Goal: Task Accomplishment & Management: Complete application form

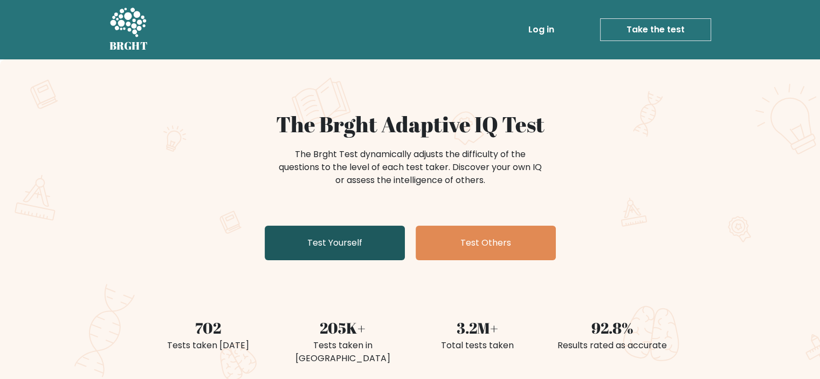
click at [355, 251] on link "Test Yourself" at bounding box center [335, 242] width 140 height 35
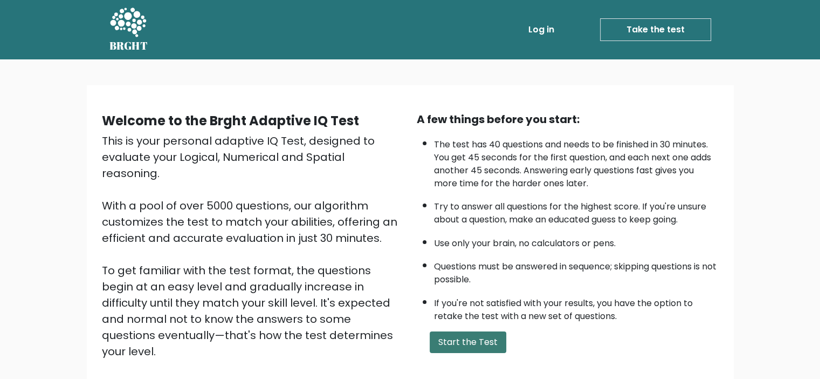
click at [480, 339] on button "Start the Test" at bounding box center [468, 342] width 77 height 22
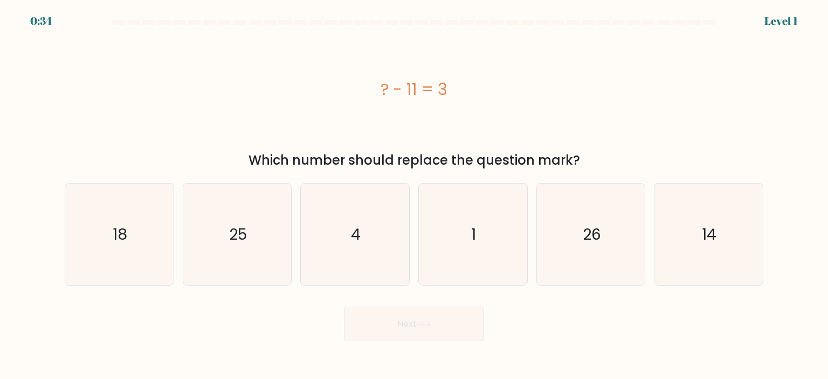
drag, startPoint x: 464, startPoint y: 89, endPoint x: 357, endPoint y: 100, distance: 107.9
click at [357, 100] on div "? - 11 = 3" at bounding box center [414, 89] width 699 height 24
copy div "? - 11 = 3"
click at [722, 242] on icon "14" at bounding box center [708, 233] width 101 height 101
click at [415, 195] on input "f. 14" at bounding box center [414, 191] width 1 height 5
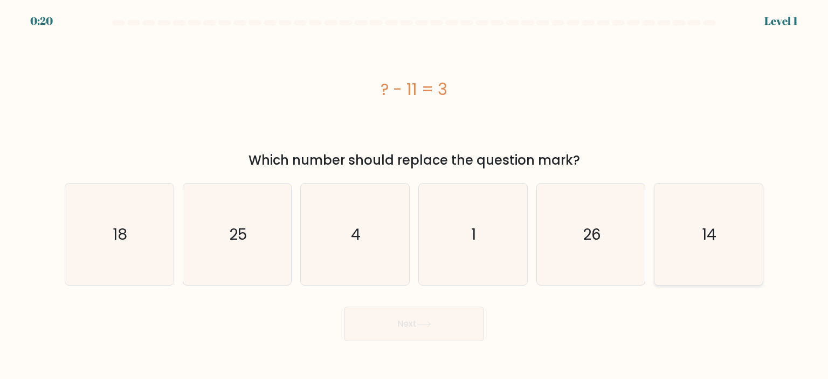
radio input "true"
click at [403, 331] on button "Next" at bounding box center [414, 323] width 140 height 35
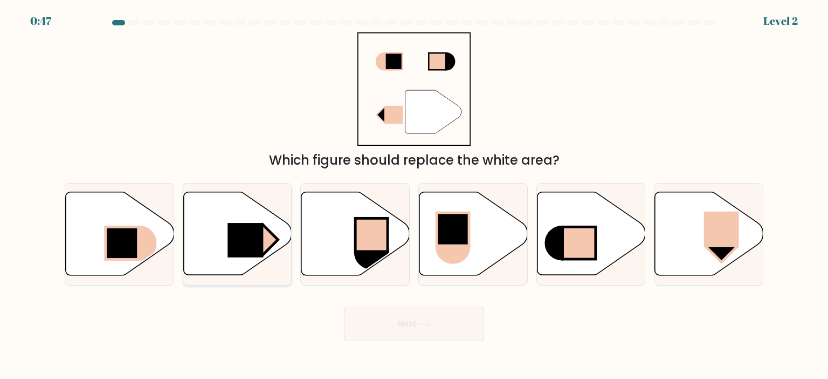
click at [250, 232] on rect at bounding box center [246, 240] width 36 height 35
click at [414, 195] on input "b." at bounding box center [414, 191] width 1 height 5
radio input "true"
click at [426, 313] on button "Next" at bounding box center [414, 323] width 140 height 35
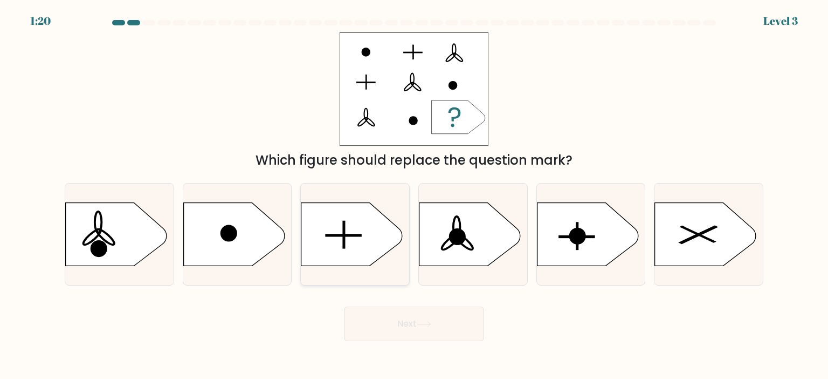
click at [373, 223] on icon at bounding box center [352, 233] width 101 height 63
click at [414, 195] on input "c." at bounding box center [414, 191] width 1 height 5
radio input "true"
click at [406, 326] on button "Next" at bounding box center [414, 323] width 140 height 35
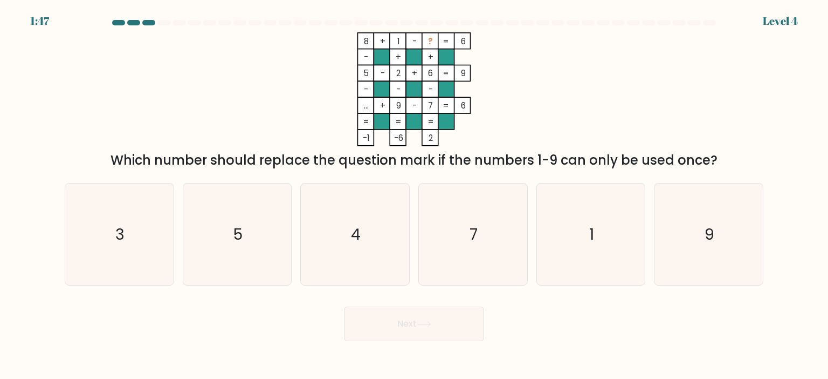
drag, startPoint x: 738, startPoint y: 156, endPoint x: 65, endPoint y: 165, distance: 673.2
click at [65, 165] on div "8 + 1 - ? 6 - + + 5 - 2 + 6 9 - - - ... + 9 - 7 = 6 = = = = -1 -6 2 = Which num…" at bounding box center [414, 101] width 712 height 138
copy div "Which number should replace the question mark if the numbers 1-9 can only be us…"
drag, startPoint x: 455, startPoint y: 140, endPoint x: 343, endPoint y: 41, distance: 149.8
click at [343, 41] on icon "8 + 1 - ? 6 - + + 5 - 2 + 6 9 - - - ... + 9 - 7 = 6 = = = = -1 -6 2 =" at bounding box center [414, 89] width 324 height 114
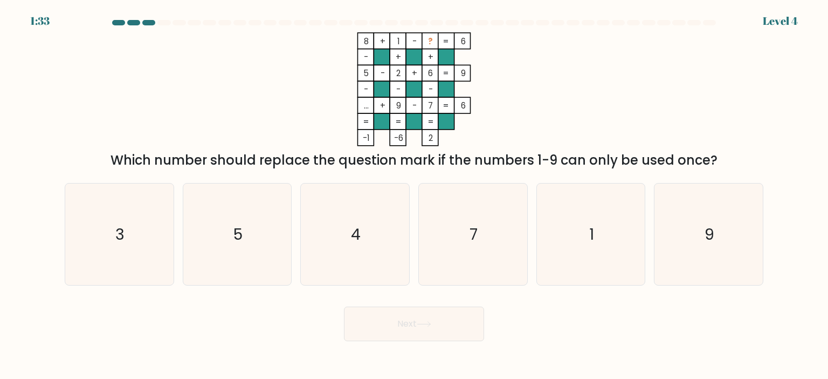
copy icon "8 + 1 - ? 6 - + + 5 - 2 + 6 9 - - - ... + 9 - 7 = 6 = = = = -1 -6 2"
click at [542, 124] on icon "8 + 1 - ? 6 - + + 5 - 2 + 6 9 - - - ... + 9 - 7 = 6 = = = = -1 -6 2 =" at bounding box center [414, 89] width 324 height 114
click at [144, 261] on icon "3" at bounding box center [119, 233] width 101 height 101
click at [414, 195] on input "a. 3" at bounding box center [414, 191] width 1 height 5
radio input "true"
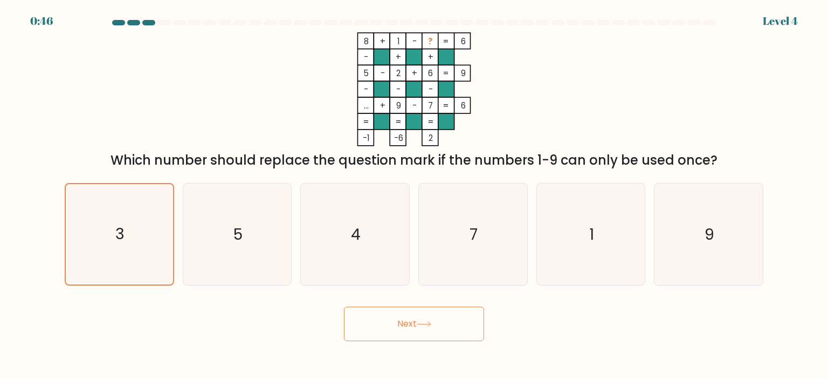
click at [439, 320] on button "Next" at bounding box center [414, 323] width 140 height 35
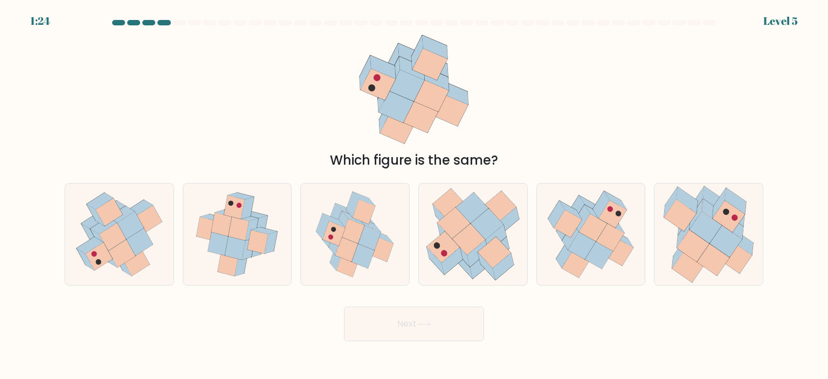
click at [539, 315] on div "Next" at bounding box center [414, 319] width 712 height 43
click at [735, 208] on icon at bounding box center [729, 216] width 32 height 32
click at [415, 195] on input "f." at bounding box center [414, 191] width 1 height 5
radio input "true"
click at [430, 325] on icon at bounding box center [423, 323] width 13 height 5
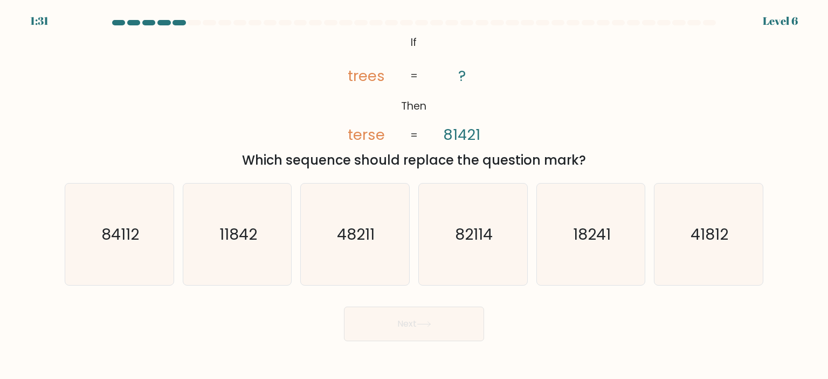
drag, startPoint x: 405, startPoint y: 37, endPoint x: 589, endPoint y: 162, distance: 222.9
click at [589, 162] on div "@import url('https://fonts.googleapis.com/css?family=Abril+Fatface:400,100,100i…" at bounding box center [414, 101] width 712 height 138
copy div "If Then trees terse ? 81421 = = Which sequence should replace the question mark?"
click at [645, 148] on div "@import url('https://fonts.googleapis.com/css?family=Abril+Fatface:400,100,100i…" at bounding box center [414, 101] width 712 height 138
click at [482, 215] on icon "82114" at bounding box center [472, 233] width 101 height 101
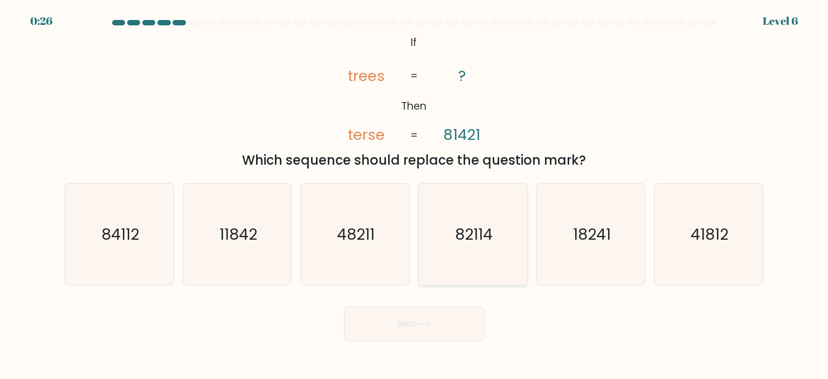
click at [415, 195] on input "d. 82114" at bounding box center [414, 191] width 1 height 5
radio input "true"
click at [461, 317] on button "Next" at bounding box center [414, 323] width 140 height 35
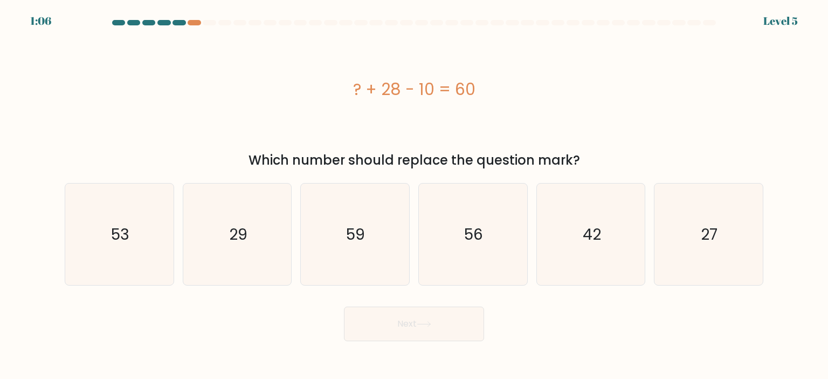
drag, startPoint x: 340, startPoint y: 88, endPoint x: 503, endPoint y: 88, distance: 162.9
click at [503, 88] on div "? + 28 - 10 = 60" at bounding box center [414, 89] width 699 height 24
copy div "? + 28 - 10 = 60"
click at [560, 253] on icon "42" at bounding box center [590, 233] width 101 height 101
click at [415, 195] on input "e. 42" at bounding box center [414, 191] width 1 height 5
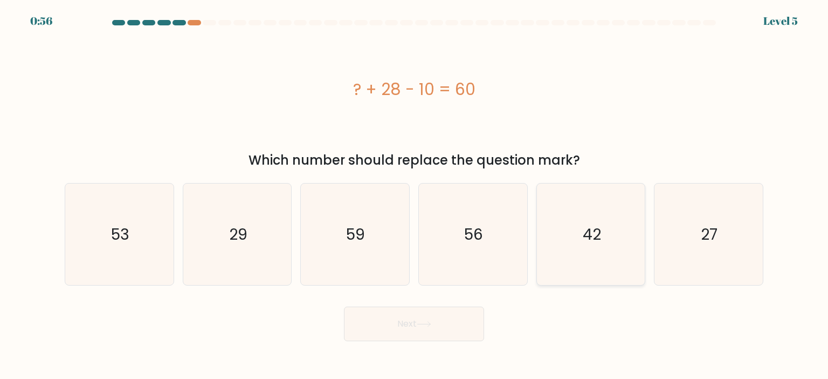
radio input "true"
click at [439, 327] on button "Next" at bounding box center [414, 323] width 140 height 35
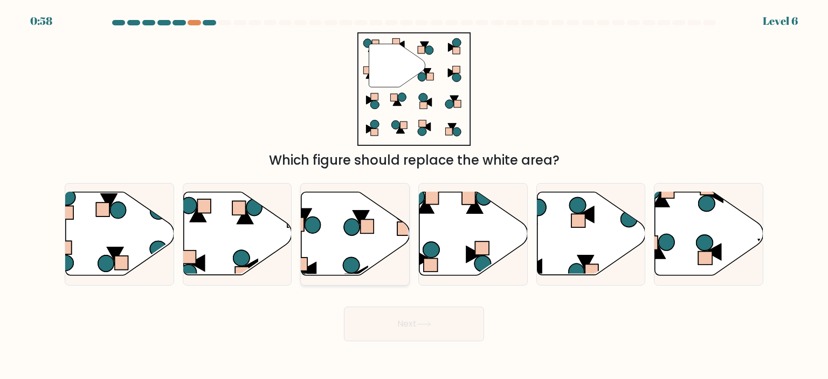
click at [348, 235] on icon at bounding box center [356, 233] width 108 height 83
click at [414, 195] on input "c." at bounding box center [414, 191] width 1 height 5
radio input "true"
click at [423, 326] on icon at bounding box center [424, 324] width 15 height 6
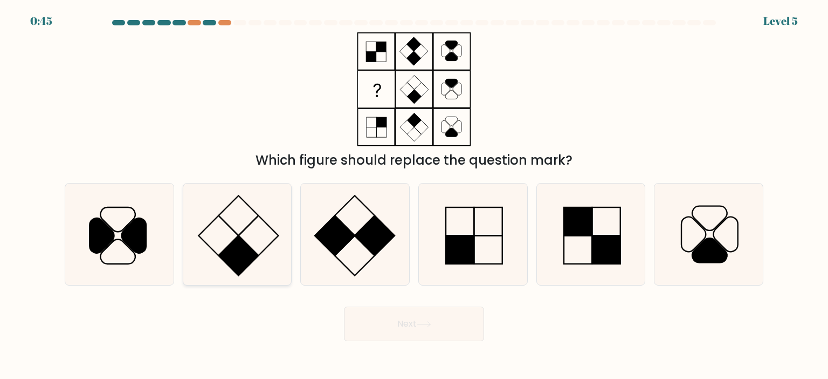
click at [248, 227] on rect at bounding box center [258, 235] width 40 height 40
click at [414, 195] on input "b." at bounding box center [414, 191] width 1 height 5
radio input "true"
drag, startPoint x: 464, startPoint y: 250, endPoint x: 443, endPoint y: 283, distance: 38.8
click at [464, 252] on rect at bounding box center [460, 249] width 28 height 28
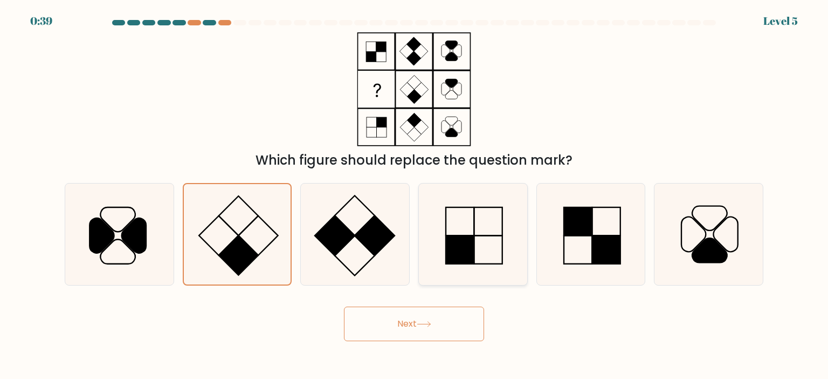
click at [415, 195] on input "d." at bounding box center [414, 191] width 1 height 5
radio input "true"
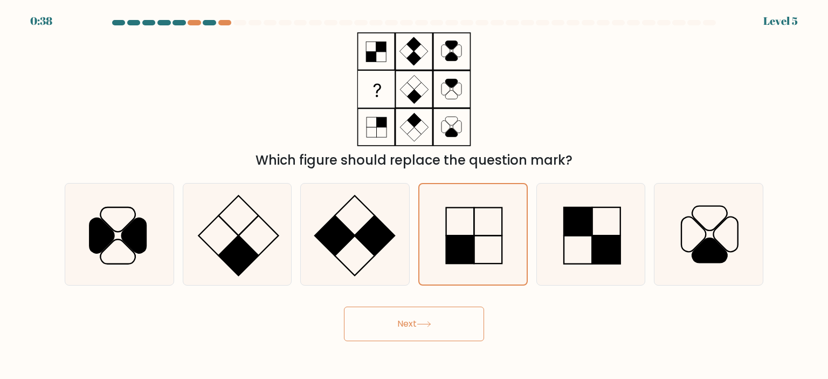
click at [429, 327] on button "Next" at bounding box center [414, 323] width 140 height 35
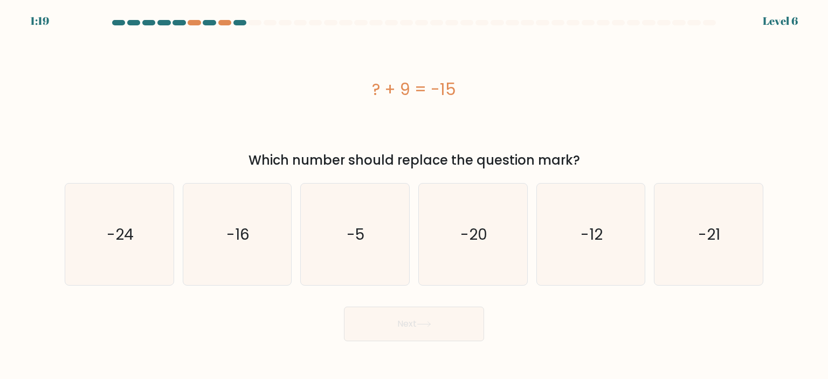
drag, startPoint x: 362, startPoint y: 81, endPoint x: 513, endPoint y: 102, distance: 151.9
click at [513, 102] on div "? + 9 = -15" at bounding box center [414, 89] width 699 height 114
copy div "? + 9 = -15"
click at [165, 208] on icon "-24" at bounding box center [119, 233] width 101 height 101
click at [414, 195] on input "a. -24" at bounding box center [414, 191] width 1 height 5
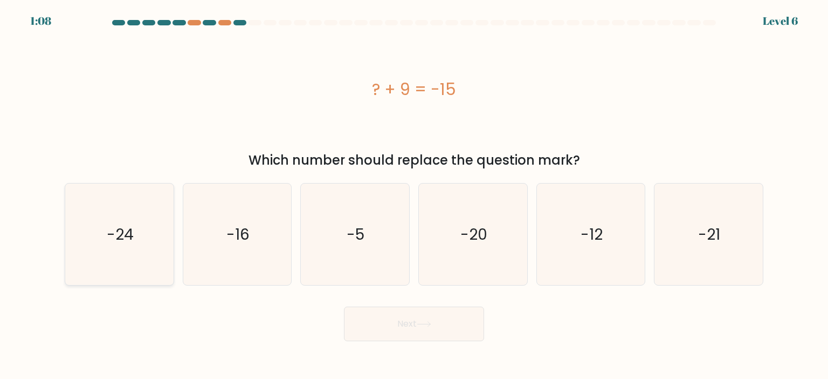
radio input "true"
click at [409, 327] on button "Next" at bounding box center [414, 323] width 140 height 35
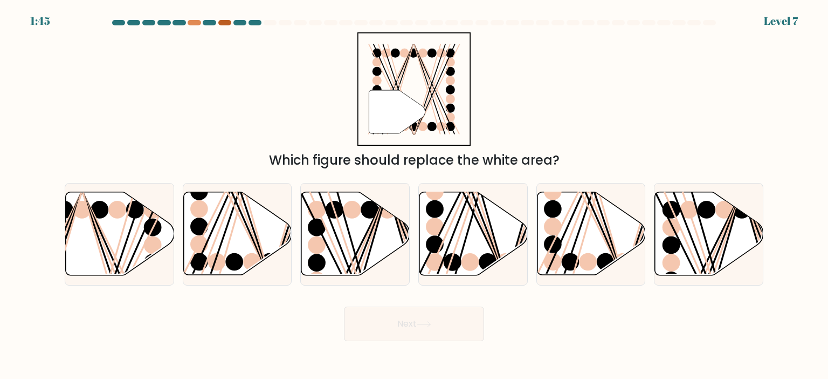
click at [223, 22] on div at bounding box center [224, 22] width 13 height 5
click at [710, 242] on icon at bounding box center [709, 233] width 108 height 83
click at [415, 195] on input "f." at bounding box center [414, 191] width 1 height 5
radio input "true"
click at [451, 313] on button "Next" at bounding box center [414, 323] width 140 height 35
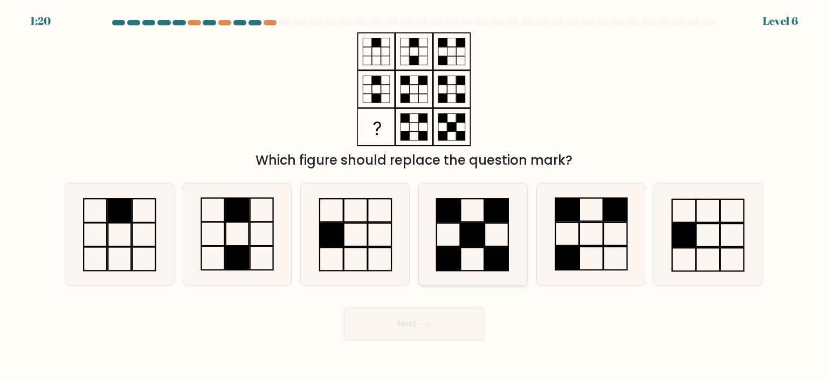
drag, startPoint x: 574, startPoint y: 228, endPoint x: 515, endPoint y: 275, distance: 75.6
click at [574, 229] on icon at bounding box center [590, 233] width 101 height 101
click at [415, 195] on input "e." at bounding box center [414, 191] width 1 height 5
radio input "true"
click at [412, 337] on button "Next" at bounding box center [414, 323] width 140 height 35
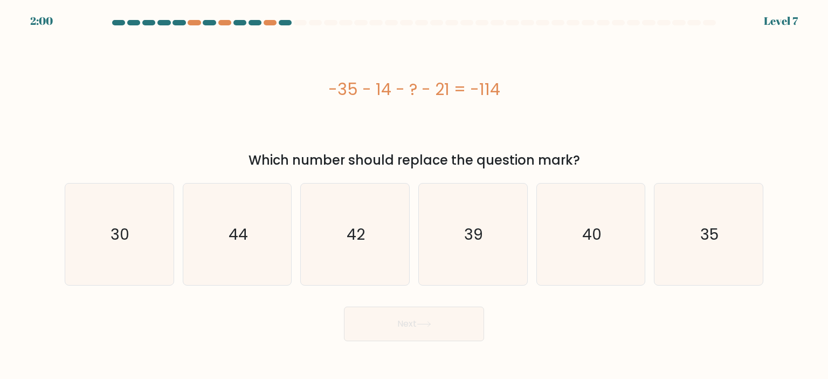
drag, startPoint x: 300, startPoint y: 95, endPoint x: 523, endPoint y: 111, distance: 223.3
click at [523, 111] on div "-35 - 14 - ? - 21 = -114" at bounding box center [414, 89] width 699 height 114
copy div "-35 - 14 - ? - 21 = -114"
click at [257, 249] on icon "44" at bounding box center [237, 233] width 101 height 101
click at [414, 195] on input "b. 44" at bounding box center [414, 191] width 1 height 5
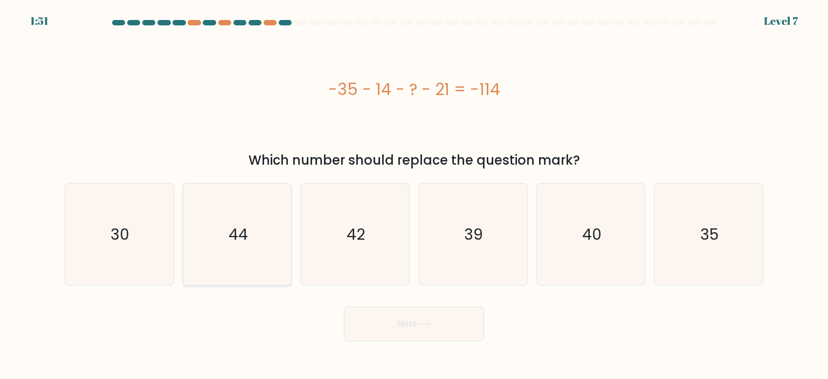
radio input "true"
click at [401, 325] on button "Next" at bounding box center [414, 323] width 140 height 35
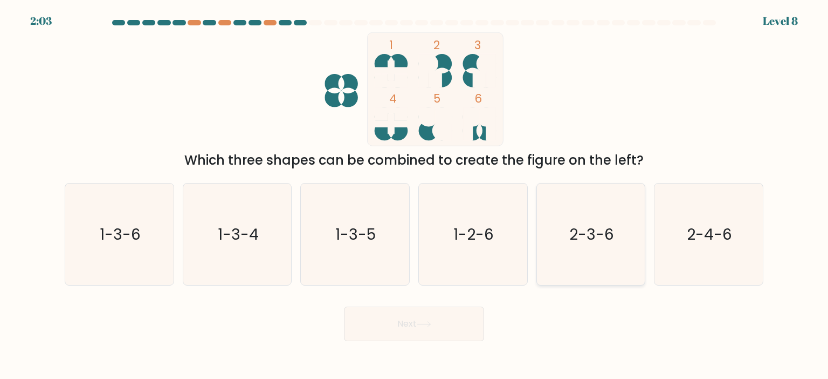
click at [615, 244] on icon "2-3-6" at bounding box center [590, 233] width 101 height 101
click at [415, 195] on input "e. 2-3-6" at bounding box center [414, 191] width 1 height 5
radio input "true"
click at [392, 334] on button "Next" at bounding box center [414, 323] width 140 height 35
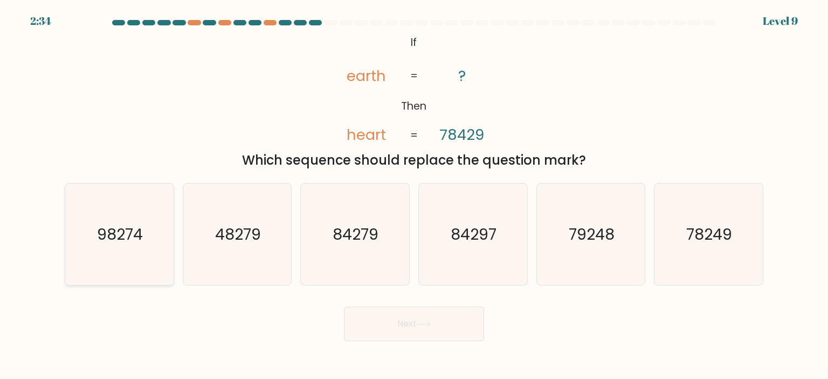
click at [107, 255] on icon "98274" at bounding box center [119, 233] width 101 height 101
click at [414, 195] on input "a. 98274" at bounding box center [414, 191] width 1 height 5
radio input "true"
click at [132, 237] on text "98274" at bounding box center [120, 233] width 45 height 21
click at [414, 195] on input "a. 98274" at bounding box center [414, 191] width 1 height 5
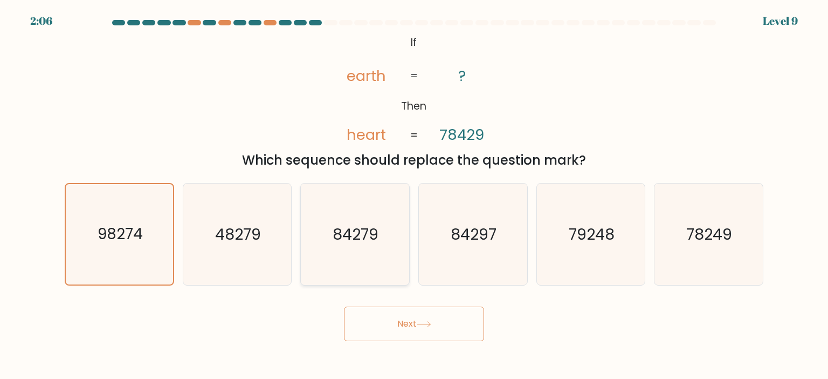
click at [350, 198] on icon "84279" at bounding box center [354, 233] width 101 height 101
click at [414, 195] on input "c. 84279" at bounding box center [414, 191] width 1 height 5
radio input "true"
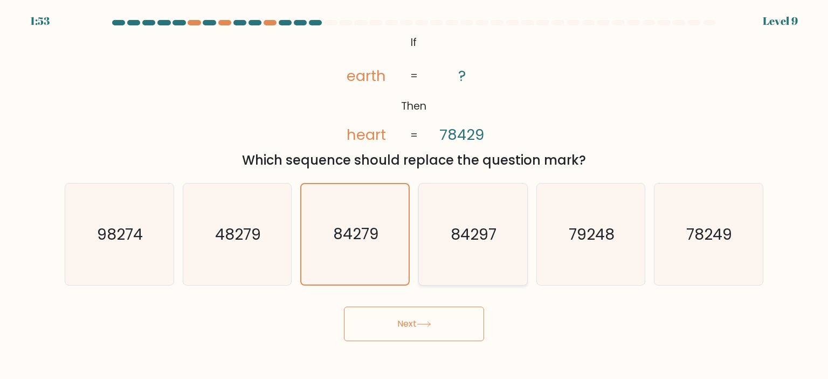
click at [481, 245] on icon "84297" at bounding box center [472, 233] width 101 height 101
click at [415, 195] on input "d. 84297" at bounding box center [414, 191] width 1 height 5
radio input "true"
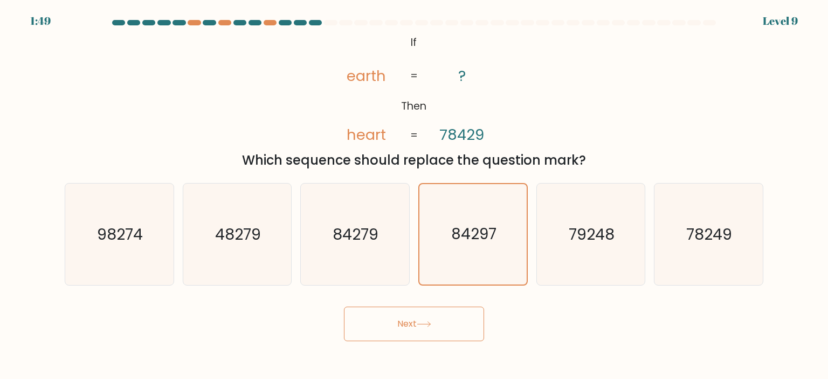
click at [440, 334] on button "Next" at bounding box center [414, 323] width 140 height 35
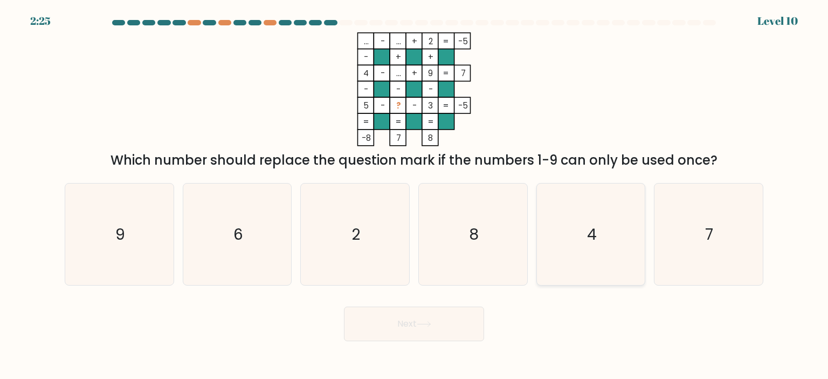
click at [615, 238] on icon "4" at bounding box center [590, 233] width 101 height 101
click at [415, 195] on input "e. 4" at bounding box center [414, 191] width 1 height 5
radio input "true"
click at [473, 316] on button "Next" at bounding box center [414, 323] width 140 height 35
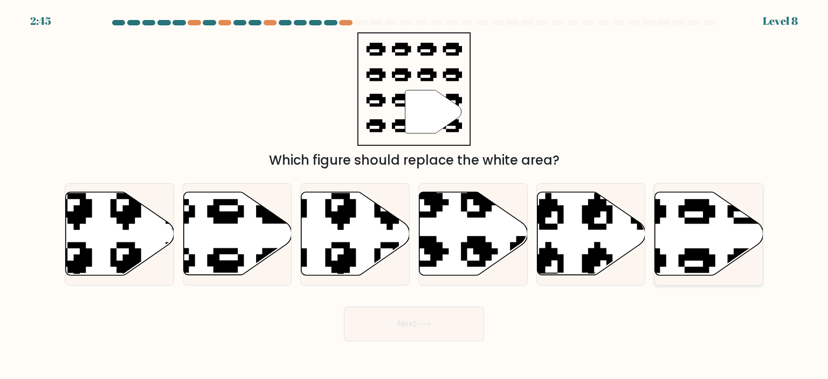
click at [729, 211] on icon at bounding box center [673, 187] width 184 height 172
click at [415, 195] on input "f." at bounding box center [414, 191] width 1 height 5
radio input "true"
click at [442, 336] on button "Next" at bounding box center [414, 323] width 140 height 35
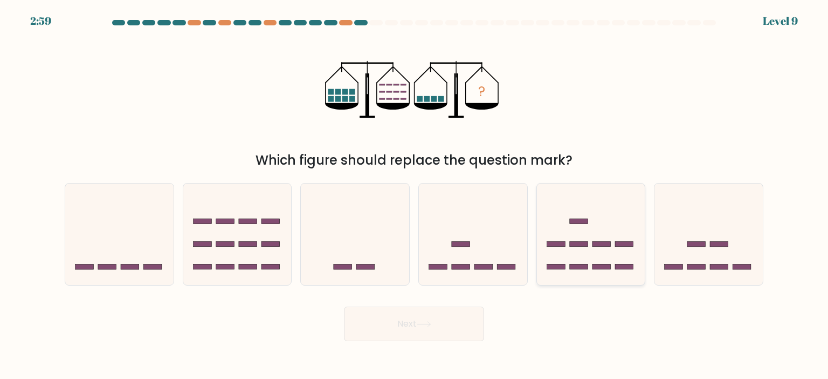
click at [626, 254] on icon at bounding box center [591, 234] width 108 height 90
click at [415, 195] on input "e." at bounding box center [414, 191] width 1 height 5
radio input "true"
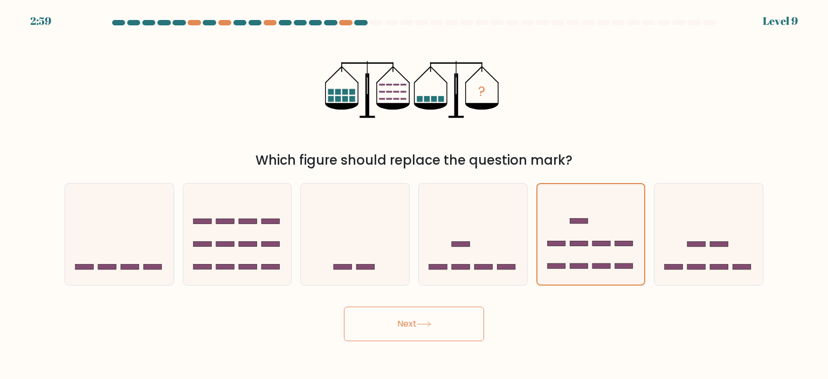
click at [467, 319] on button "Next" at bounding box center [414, 323] width 140 height 35
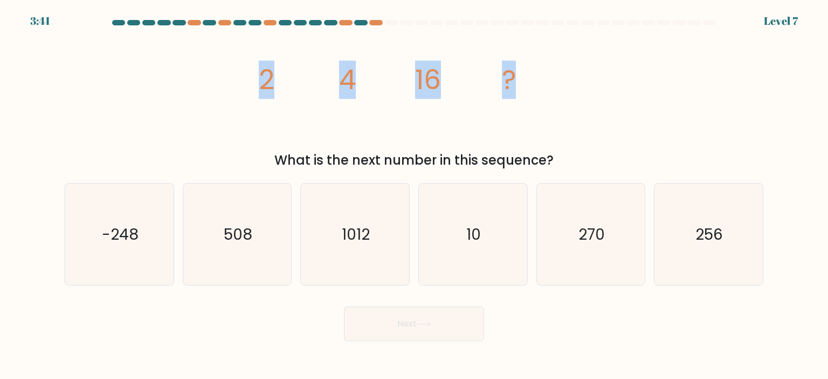
drag, startPoint x: 236, startPoint y: 95, endPoint x: 643, endPoint y: 107, distance: 407.9
click at [643, 107] on div "image/svg+xml 2 4 16 ? What is the next number in this sequence?" at bounding box center [414, 101] width 712 height 138
drag, startPoint x: 567, startPoint y: 162, endPoint x: 254, endPoint y: 74, distance: 325.5
click at [196, 74] on div "image/svg+xml 2 4 16 ? What is the next number in this sequence?" at bounding box center [414, 101] width 712 height 138
click at [250, 75] on div "image/svg+xml 2 4 16 ? What is the next number in this sequence?" at bounding box center [414, 101] width 712 height 138
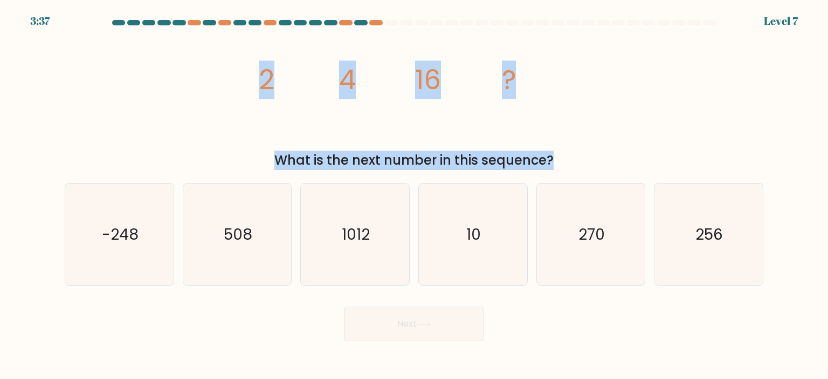
drag, startPoint x: 250, startPoint y: 74, endPoint x: 620, endPoint y: 159, distance: 379.6
click at [620, 159] on div "image/svg+xml 2 4 16 ? What is the next number in this sequence?" at bounding box center [414, 101] width 712 height 138
copy form "2 4 16 ? What is the next number in this sequence?"
click at [643, 131] on div "image/svg+xml 2 4 16 ? What is the next number in this sequence?" at bounding box center [414, 101] width 712 height 138
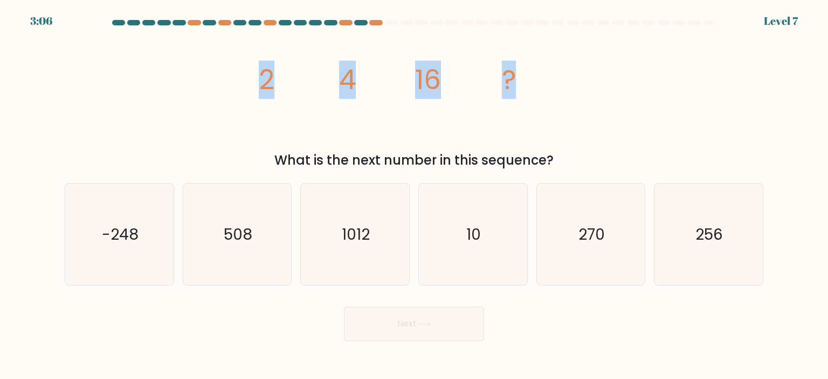
drag, startPoint x: 227, startPoint y: 82, endPoint x: 557, endPoint y: 115, distance: 332.3
click at [557, 115] on div "image/svg+xml 2 4 16 ? What is the next number in this sequence?" at bounding box center [414, 101] width 712 height 138
copy g "2 4 16 ?"
click at [272, 113] on icon "image/svg+xml 2 4 16 ?" at bounding box center [414, 89] width 324 height 114
click at [688, 191] on icon "256" at bounding box center [708, 233] width 101 height 101
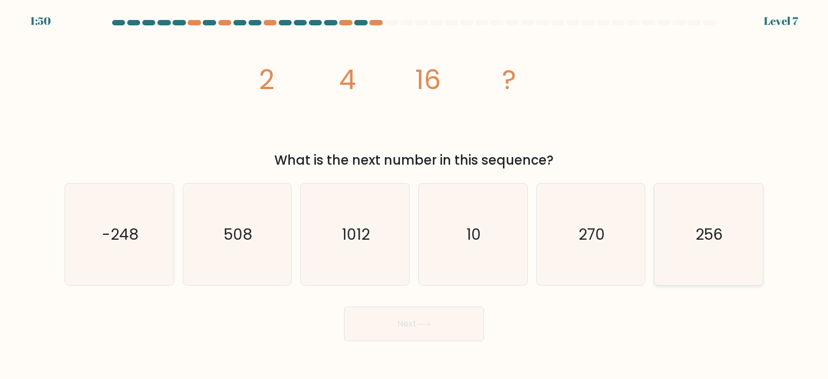
click at [415, 191] on input "f. 256" at bounding box center [414, 191] width 1 height 5
radio input "true"
click at [449, 330] on button "Next" at bounding box center [414, 323] width 140 height 35
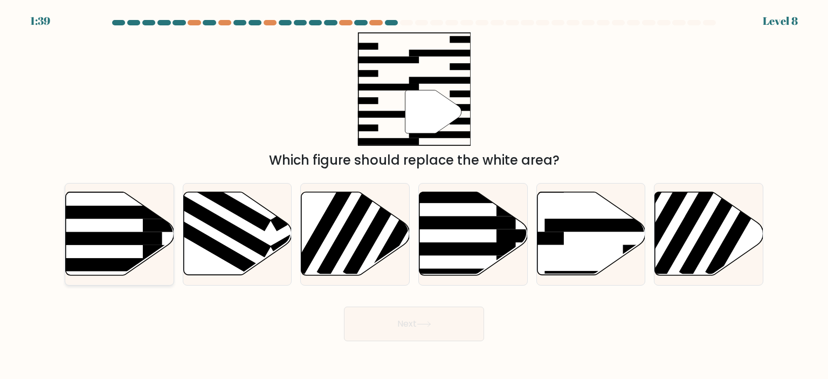
click at [113, 239] on rect at bounding box center [103, 238] width 118 height 13
click at [414, 195] on input "a." at bounding box center [414, 191] width 1 height 5
radio input "true"
click at [398, 327] on button "Next" at bounding box center [414, 323] width 140 height 35
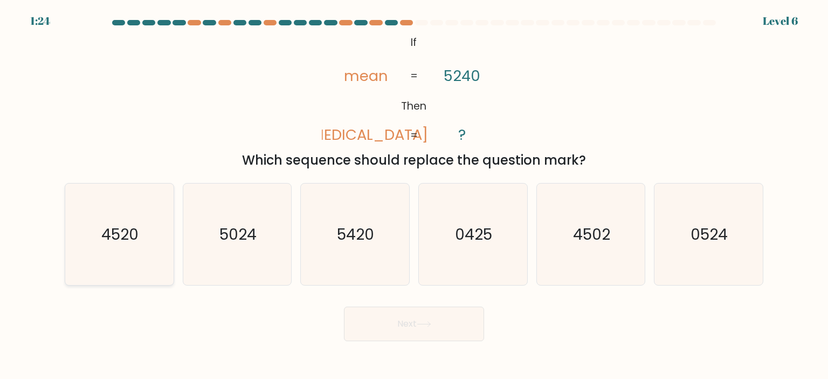
click at [165, 232] on icon "4520" at bounding box center [119, 233] width 101 height 101
click at [414, 195] on input "a. 4520" at bounding box center [414, 191] width 1 height 5
radio input "true"
click at [421, 308] on button "Next" at bounding box center [414, 323] width 140 height 35
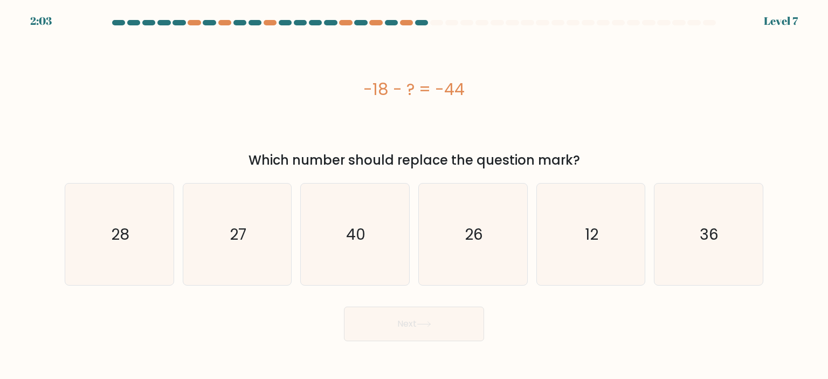
drag, startPoint x: 482, startPoint y: 93, endPoint x: 305, endPoint y: 76, distance: 177.7
click at [305, 76] on div "-18 - ? = -44" at bounding box center [414, 89] width 699 height 114
copy div "-18 - ? = -44"
click at [474, 229] on text "26" at bounding box center [474, 234] width 18 height 22
click at [415, 195] on input "d. 26" at bounding box center [414, 191] width 1 height 5
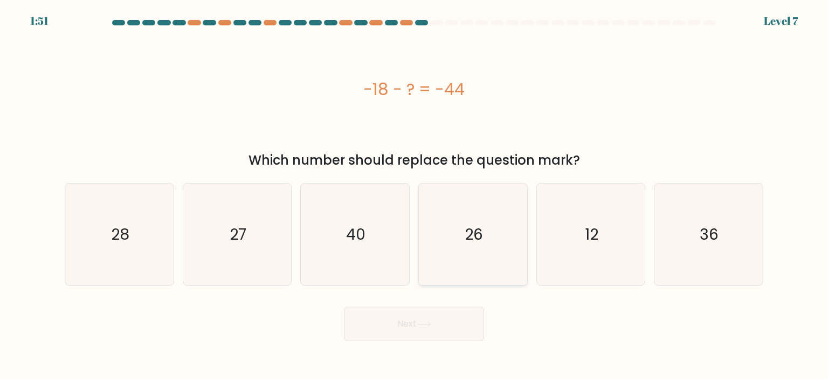
radio input "true"
click at [450, 330] on button "Next" at bounding box center [414, 323] width 140 height 35
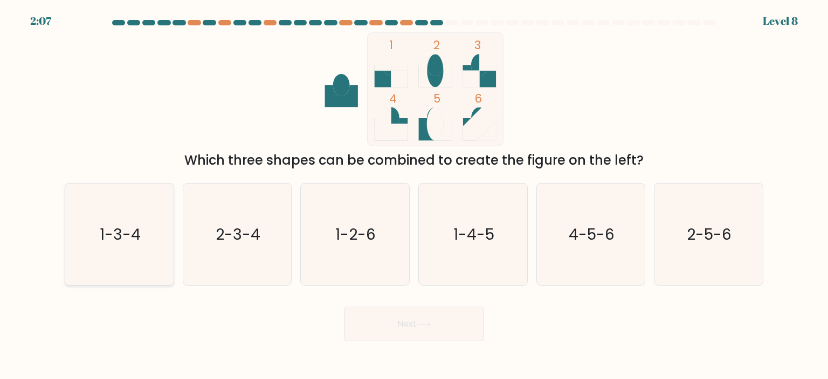
click at [69, 201] on icon "1-3-4" at bounding box center [119, 233] width 101 height 101
click at [414, 195] on input "a. 1-3-4" at bounding box center [414, 191] width 1 height 5
radio input "true"
click at [397, 314] on button "Next" at bounding box center [414, 323] width 140 height 35
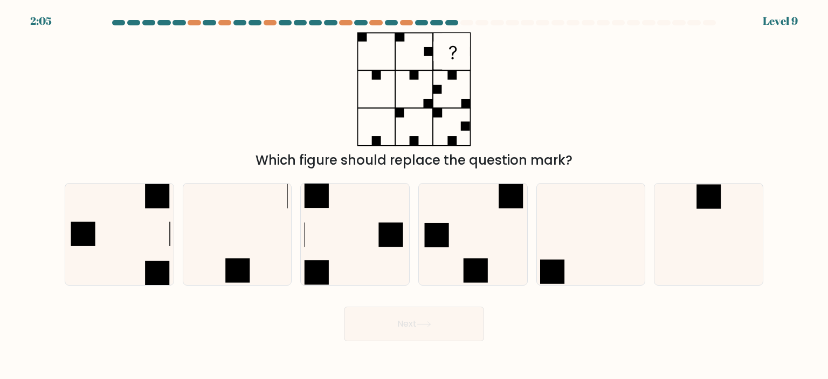
click at [406, 327] on button "Next" at bounding box center [414, 323] width 140 height 35
click at [519, 133] on div "Which figure should replace the question mark?" at bounding box center [414, 101] width 712 height 138
click at [115, 232] on icon at bounding box center [119, 233] width 101 height 101
click at [414, 195] on input "a." at bounding box center [414, 191] width 1 height 5
radio input "true"
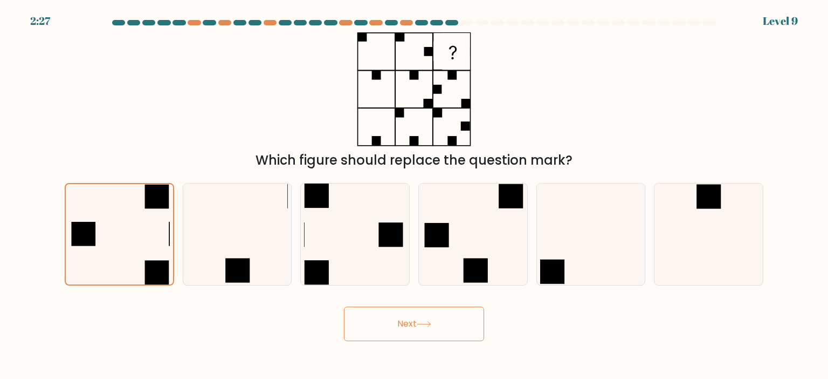
click at [357, 308] on button "Next" at bounding box center [414, 323] width 140 height 35
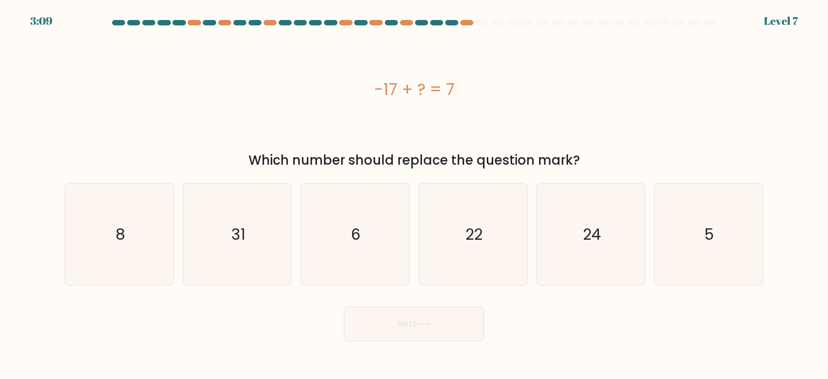
drag, startPoint x: 464, startPoint y: 91, endPoint x: 324, endPoint y: 99, distance: 140.4
click at [324, 99] on div "-17 + ? = 7" at bounding box center [414, 89] width 699 height 24
click at [592, 195] on icon "24" at bounding box center [590, 233] width 101 height 101
click at [415, 195] on input "e. 24" at bounding box center [414, 191] width 1 height 5
radio input "true"
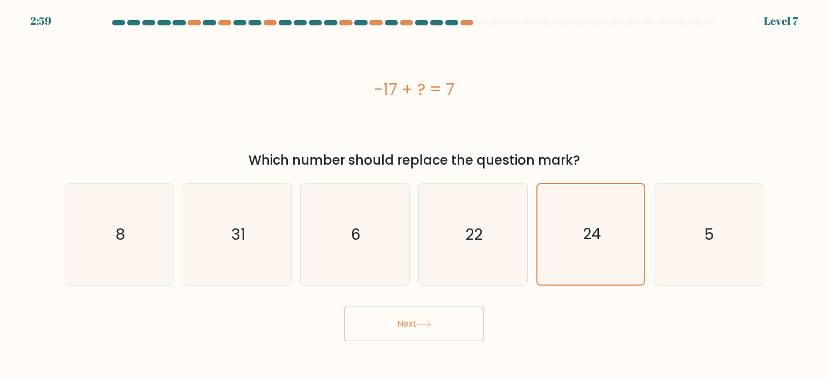
click at [460, 328] on button "Next" at bounding box center [414, 323] width 140 height 35
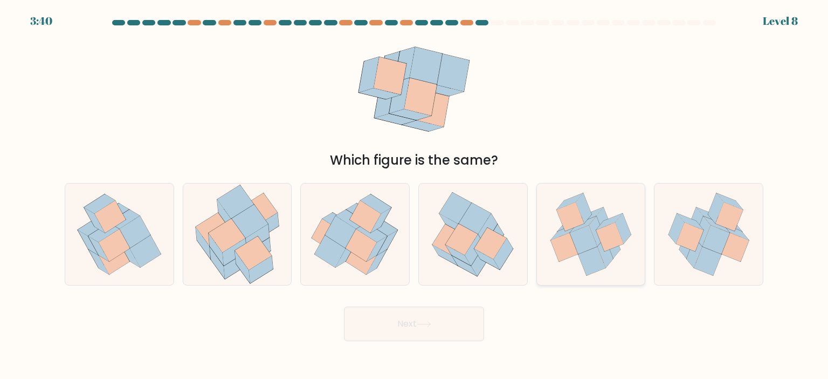
click at [578, 248] on icon at bounding box center [584, 239] width 28 height 29
click at [415, 195] on input "e." at bounding box center [414, 191] width 1 height 5
radio input "true"
click at [440, 329] on button "Next" at bounding box center [414, 323] width 140 height 35
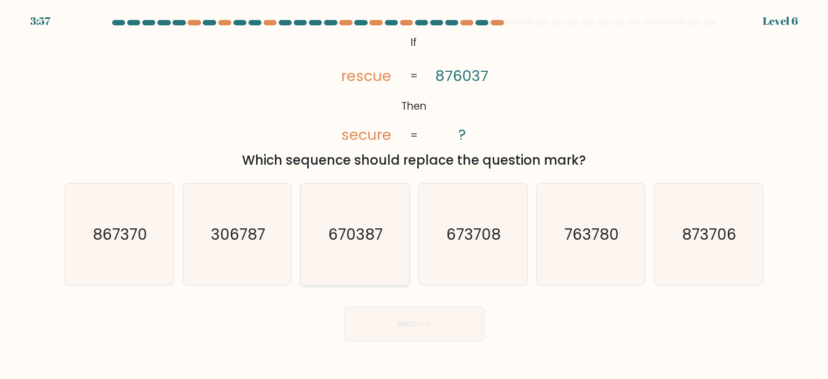
click at [345, 200] on icon "670387" at bounding box center [354, 233] width 101 height 101
click at [414, 195] on input "c. 670387" at bounding box center [414, 191] width 1 height 5
radio input "true"
click at [373, 321] on button "Next" at bounding box center [414, 323] width 140 height 35
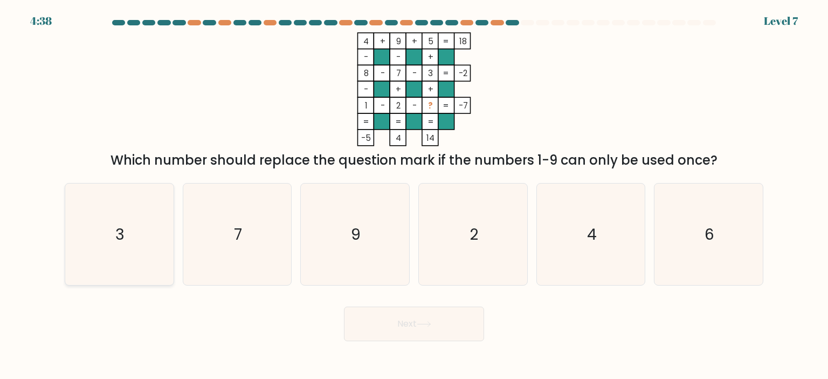
click at [86, 216] on icon "3" at bounding box center [119, 233] width 101 height 101
click at [414, 195] on input "a. 3" at bounding box center [414, 191] width 1 height 5
radio input "true"
click at [421, 329] on button "Next" at bounding box center [414, 323] width 140 height 35
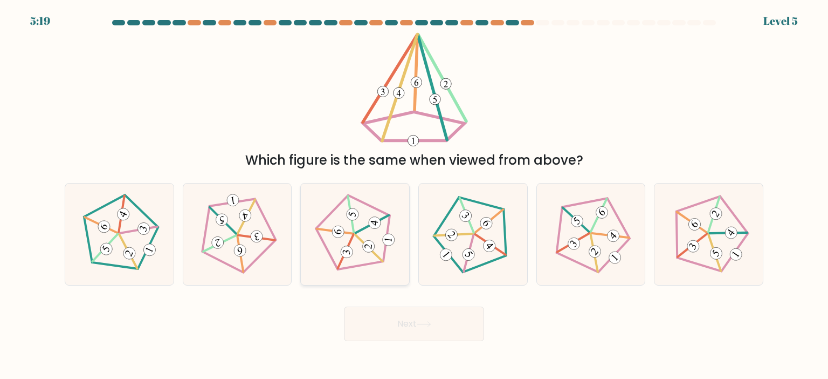
drag, startPoint x: 365, startPoint y: 237, endPoint x: 369, endPoint y: 244, distance: 7.8
click at [366, 239] on icon at bounding box center [354, 233] width 81 height 81
click at [414, 195] on input "c." at bounding box center [414, 191] width 1 height 5
radio input "true"
click at [410, 328] on button "Next" at bounding box center [414, 323] width 140 height 35
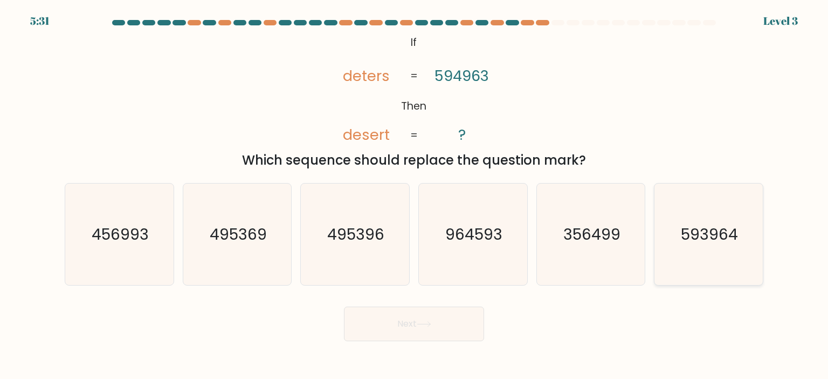
click at [708, 219] on icon "593964" at bounding box center [708, 233] width 101 height 101
click at [415, 195] on input "f. 593964" at bounding box center [414, 191] width 1 height 5
radio input "true"
click at [455, 323] on button "Next" at bounding box center [414, 323] width 140 height 35
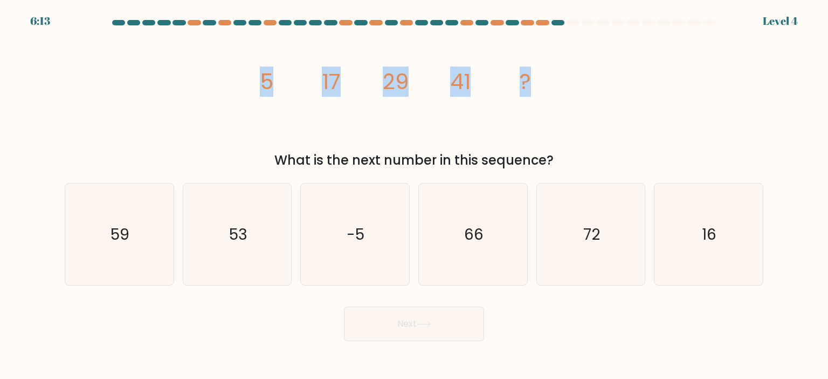
drag, startPoint x: 229, startPoint y: 83, endPoint x: 591, endPoint y: 81, distance: 361.9
click at [591, 81] on div "image/svg+xml 5 17 29 41 ? What is the next number in this sequence?" at bounding box center [414, 101] width 712 height 138
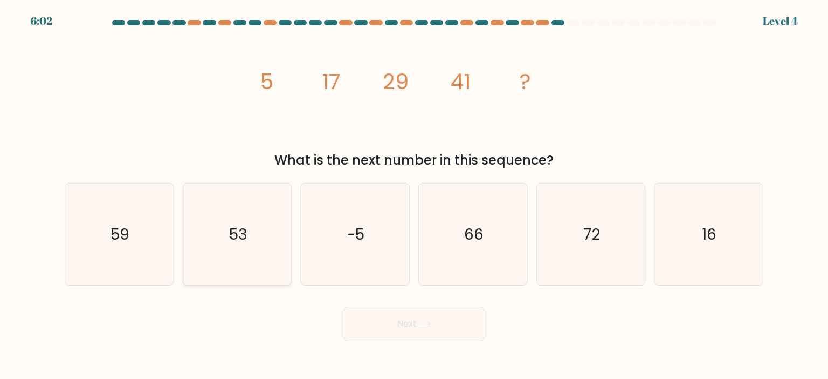
click at [216, 223] on icon "53" at bounding box center [237, 233] width 101 height 101
click at [414, 195] on input "b. 53" at bounding box center [414, 191] width 1 height 5
radio input "true"
click at [391, 325] on button "Next" at bounding box center [414, 323] width 140 height 35
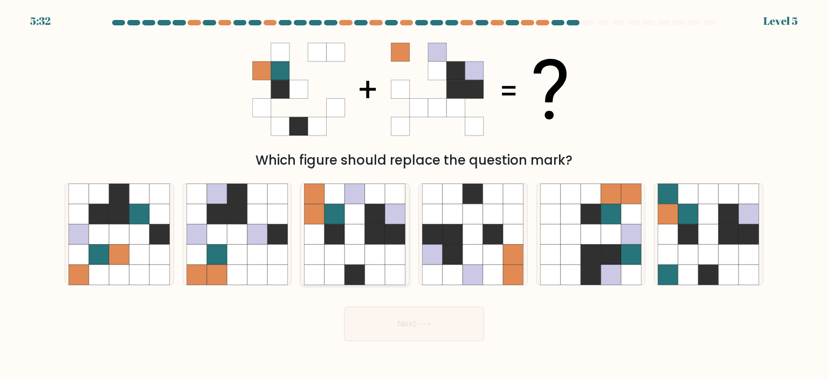
click at [363, 239] on icon at bounding box center [355, 234] width 20 height 20
click at [414, 195] on input "c." at bounding box center [414, 191] width 1 height 5
radio input "true"
click at [393, 318] on button "Next" at bounding box center [414, 323] width 140 height 35
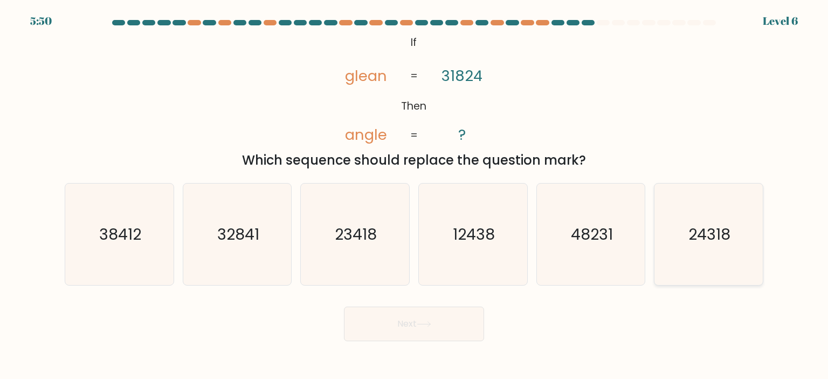
click at [699, 250] on icon "24318" at bounding box center [708, 233] width 101 height 101
click at [415, 195] on input "f. 24318" at bounding box center [414, 191] width 1 height 5
radio input "true"
click at [409, 331] on button "Next" at bounding box center [414, 323] width 140 height 35
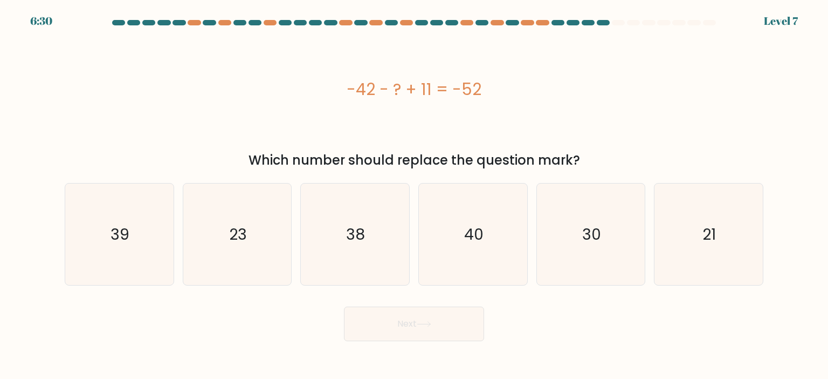
drag, startPoint x: 340, startPoint y: 85, endPoint x: 526, endPoint y: 111, distance: 187.9
click at [526, 111] on div "-42 - ? + 11 = -52" at bounding box center [414, 89] width 699 height 114
click at [744, 245] on icon "21" at bounding box center [708, 233] width 101 height 101
click at [415, 195] on input "f. 21" at bounding box center [414, 191] width 1 height 5
radio input "true"
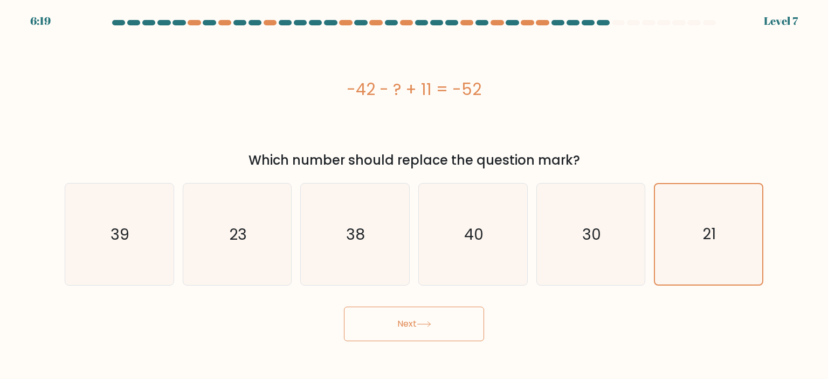
click at [463, 322] on button "Next" at bounding box center [414, 323] width 140 height 35
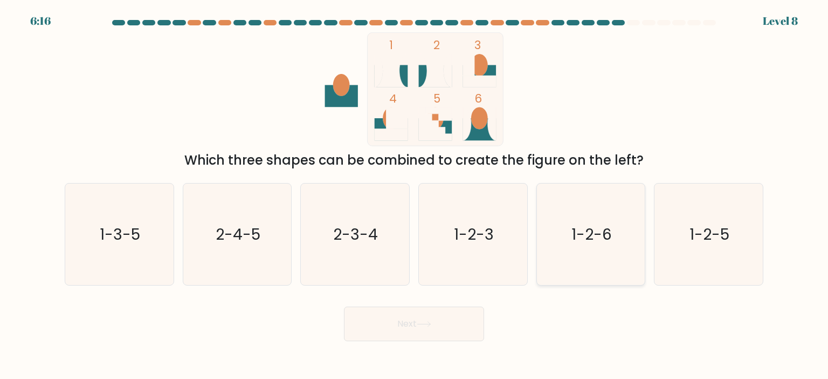
click at [581, 214] on icon "1-2-6" at bounding box center [590, 233] width 101 height 101
click at [415, 195] on input "e. 1-2-6" at bounding box center [414, 191] width 1 height 5
radio input "true"
click at [372, 326] on button "Next" at bounding box center [414, 323] width 140 height 35
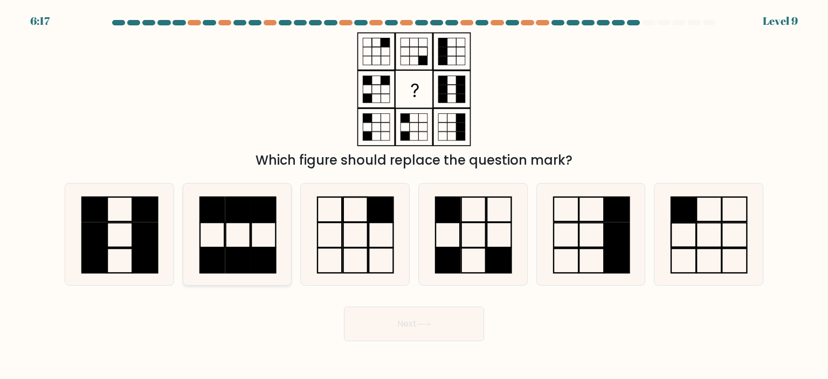
click at [252, 231] on rect at bounding box center [263, 234] width 24 height 25
click at [414, 195] on input "b." at bounding box center [414, 191] width 1 height 5
radio input "true"
click at [407, 312] on button "Next" at bounding box center [414, 323] width 140 height 35
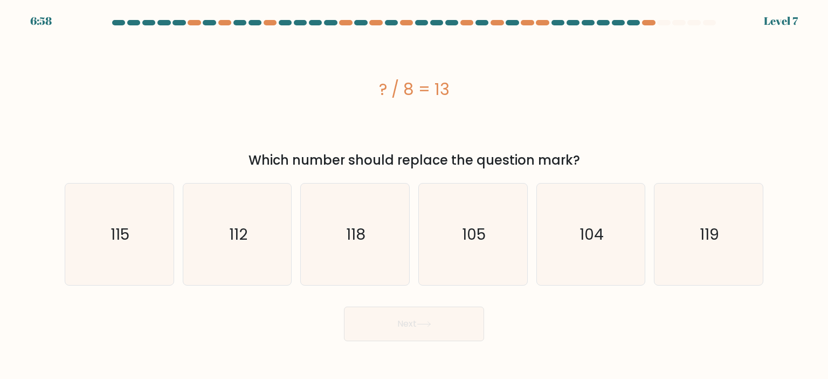
drag, startPoint x: 339, startPoint y: 88, endPoint x: 434, endPoint y: 106, distance: 96.6
click at [466, 107] on div "? / 8 = 13" at bounding box center [414, 89] width 699 height 114
click at [579, 250] on icon "104" at bounding box center [590, 233] width 101 height 101
click at [415, 195] on input "e. 104" at bounding box center [414, 191] width 1 height 5
radio input "true"
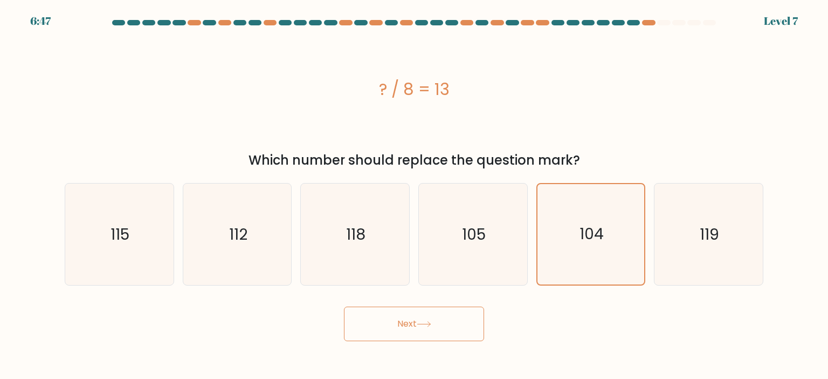
click at [438, 314] on button "Next" at bounding box center [414, 323] width 140 height 35
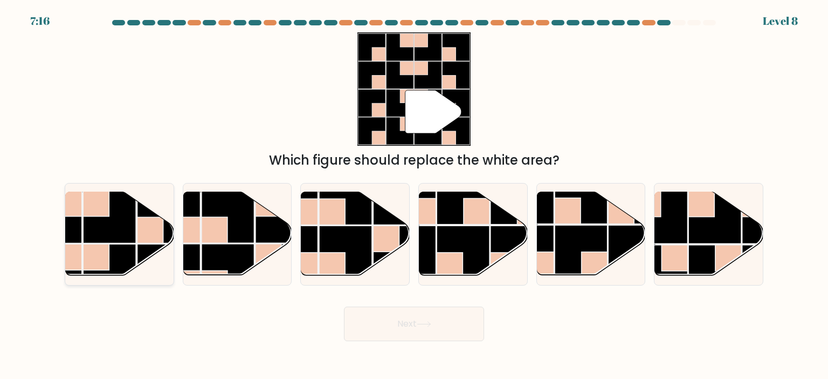
drag, startPoint x: 115, startPoint y: 222, endPoint x: 124, endPoint y: 227, distance: 9.4
click at [115, 222] on rect at bounding box center [109, 216] width 53 height 53
click at [414, 195] on input "a." at bounding box center [414, 191] width 1 height 5
radio input "true"
drag, startPoint x: 486, startPoint y: 373, endPoint x: 465, endPoint y: 334, distance: 44.6
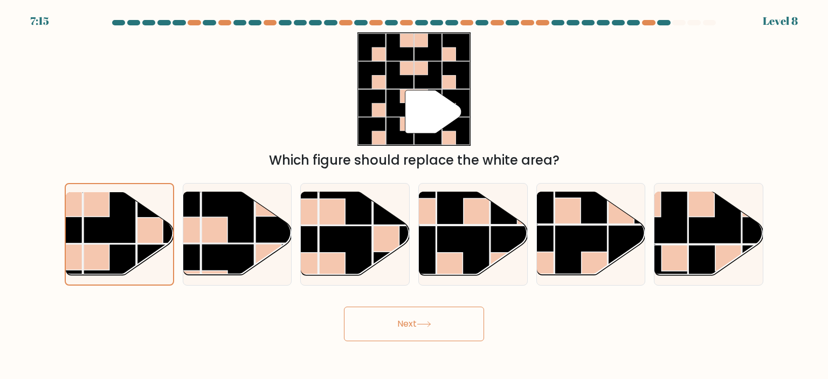
click at [477, 354] on body "7:15 Level 8" at bounding box center [414, 189] width 828 height 379
click at [464, 333] on button "Next" at bounding box center [414, 323] width 140 height 35
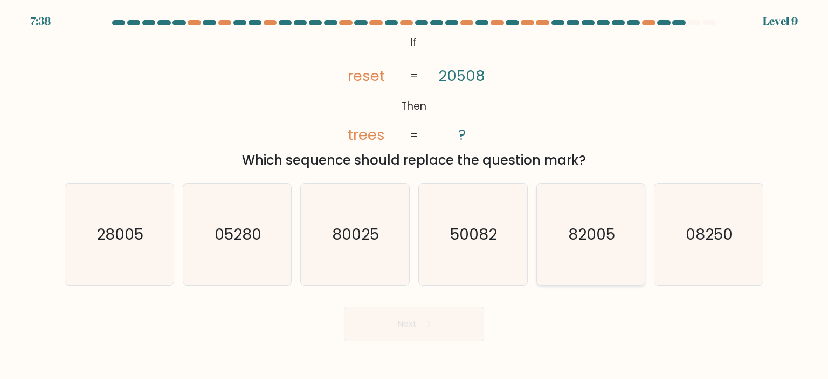
click at [617, 267] on icon "82005" at bounding box center [590, 233] width 101 height 101
click at [415, 195] on input "e. 82005" at bounding box center [414, 191] width 1 height 5
radio input "true"
click at [399, 315] on button "Next" at bounding box center [414, 323] width 140 height 35
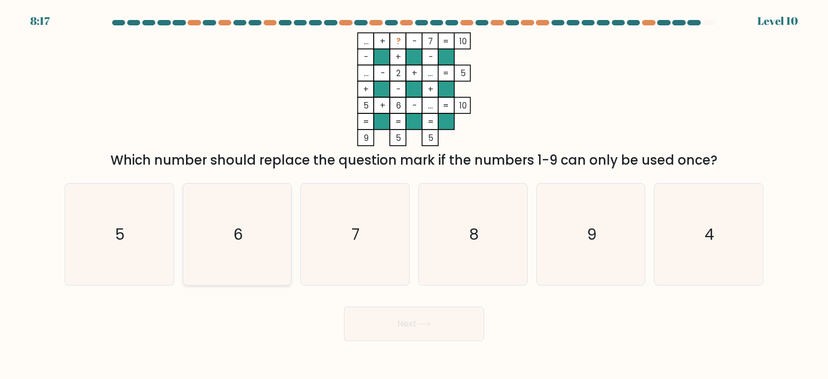
click at [255, 232] on icon "6" at bounding box center [237, 233] width 101 height 101
click at [414, 195] on input "b. 6" at bounding box center [414, 191] width 1 height 5
radio input "true"
click at [376, 316] on button "Next" at bounding box center [414, 323] width 140 height 35
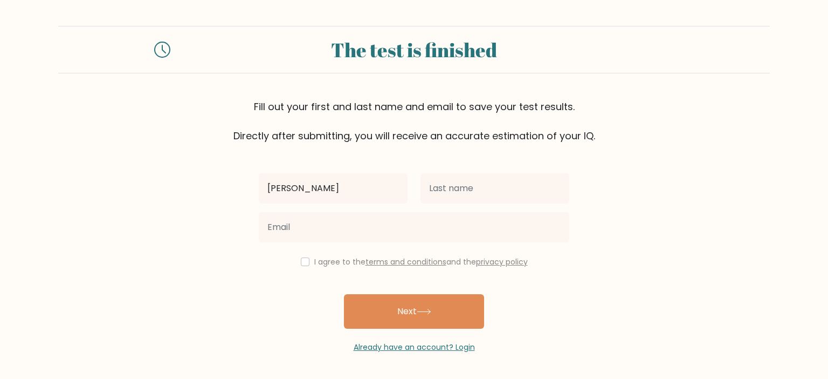
type input "[PERSON_NAME]"
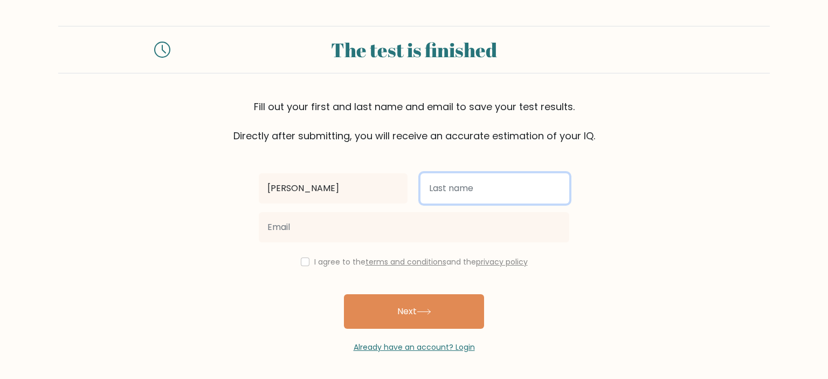
click at [460, 197] on input "text" at bounding box center [495, 188] width 149 height 30
type input "Magna"
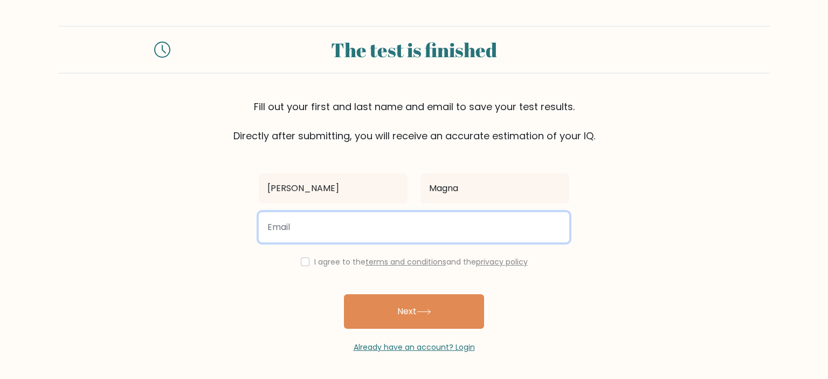
click at [357, 227] on input "email" at bounding box center [414, 227] width 311 height 30
type input "[EMAIL_ADDRESS][DOMAIN_NAME]"
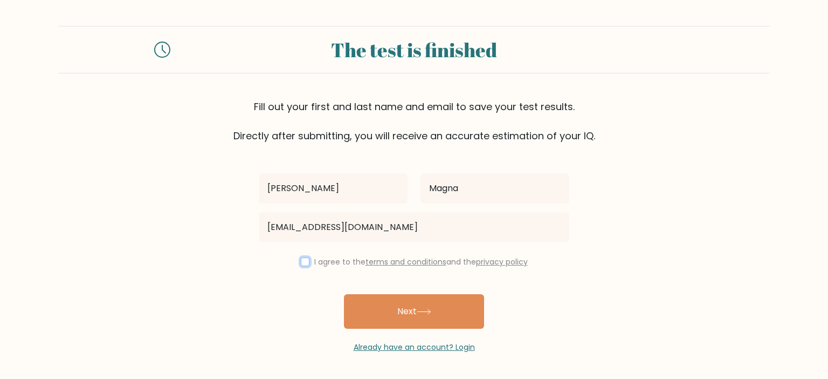
click at [303, 259] on input "checkbox" at bounding box center [305, 261] width 9 height 9
checkbox input "true"
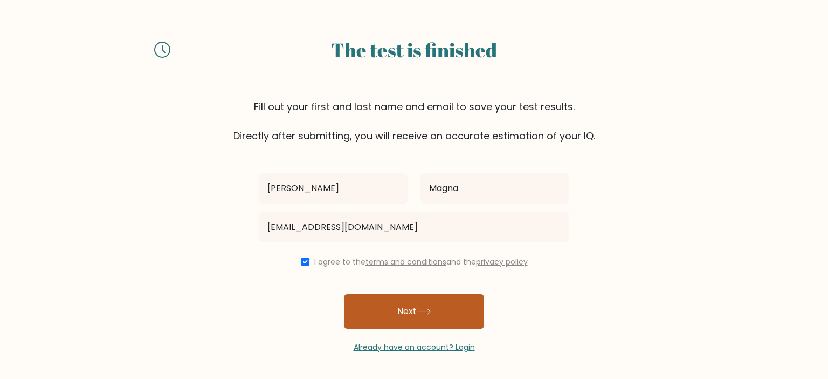
click at [379, 294] on button "Next" at bounding box center [414, 311] width 140 height 35
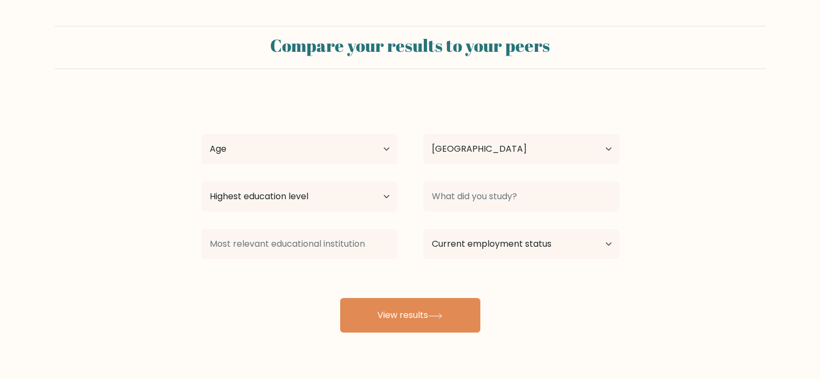
select select "PH"
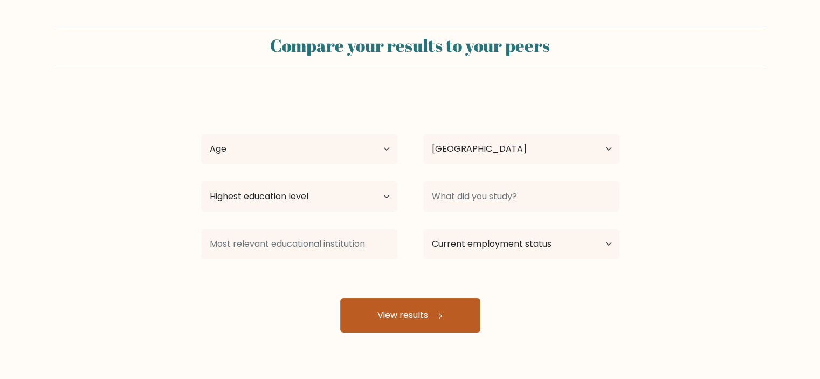
click at [412, 317] on button "View results" at bounding box center [410, 315] width 140 height 35
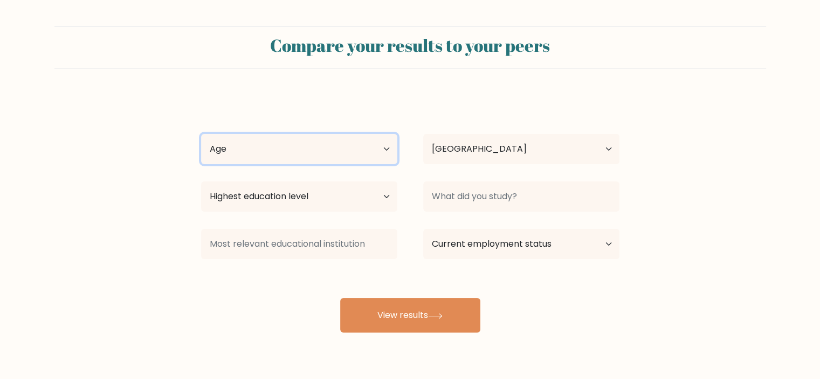
click at [306, 149] on select "Age Under 18 years old 18-24 years old 25-34 years old 35-44 years old 45-54 ye…" at bounding box center [299, 149] width 196 height 30
select select "18_24"
click at [201, 134] on select "Age Under 18 years old 18-24 years old 25-34 years old 35-44 years old 45-54 ye…" at bounding box center [299, 149] width 196 height 30
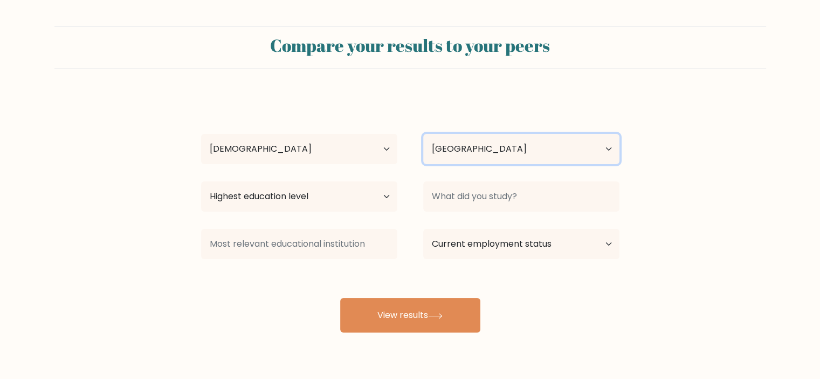
click at [466, 153] on select "Country Afghanistan Albania Algeria American Samoa Andorra Angola Anguilla Anta…" at bounding box center [521, 149] width 196 height 30
drag, startPoint x: 360, startPoint y: 179, endPoint x: 321, endPoint y: 193, distance: 41.3
click at [358, 179] on div "Highest education level No schooling Primary Lower Secondary Upper Secondary Oc…" at bounding box center [299, 196] width 222 height 39
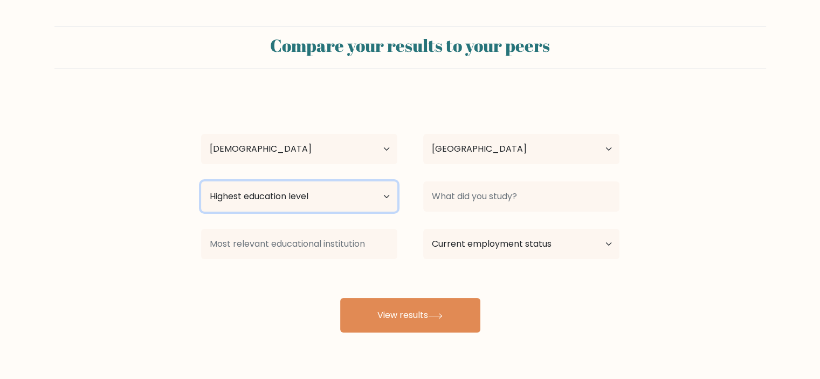
click at [318, 199] on select "Highest education level No schooling Primary Lower Secondary Upper Secondary Oc…" at bounding box center [299, 196] width 196 height 30
select select "bachelors_degree"
click at [201, 181] on select "Highest education level No schooling Primary Lower Secondary Upper Secondary Oc…" at bounding box center [299, 196] width 196 height 30
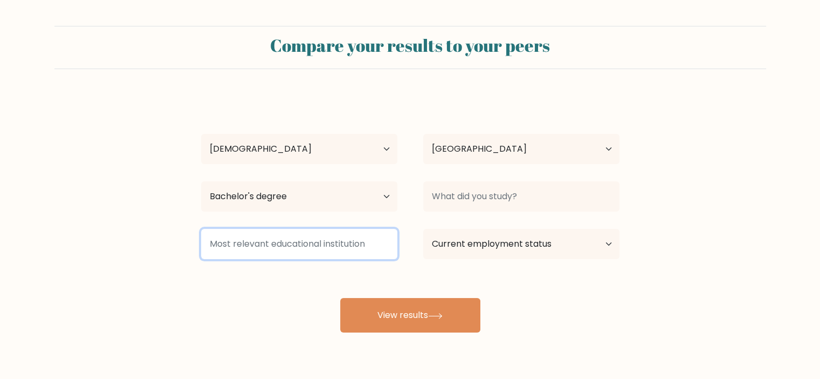
click at [298, 244] on input at bounding box center [299, 244] width 196 height 30
type input "b"
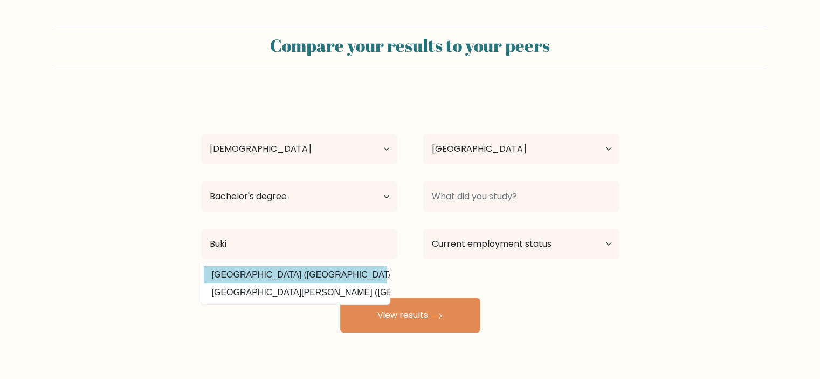
click at [374, 272] on option "Bukidnon State University (Philippines)" at bounding box center [295, 274] width 183 height 17
type input "[GEOGRAPHIC_DATA]"
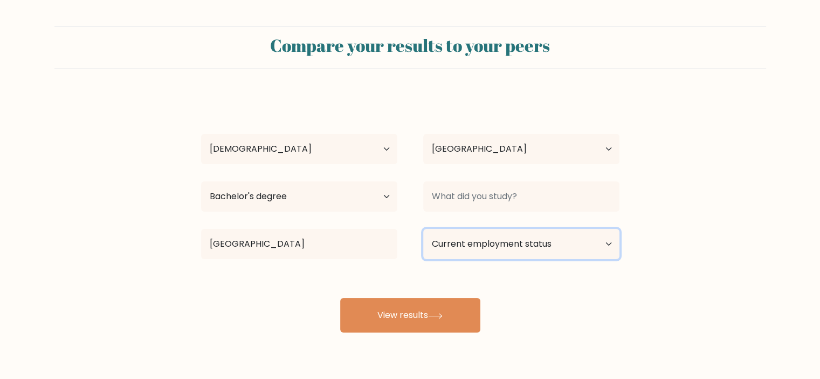
click at [526, 248] on select "Current employment status Employed Student Retired Other / prefer not to answer" at bounding box center [521, 244] width 196 height 30
select select "student"
click at [423, 229] on select "Current employment status Employed Student Retired Other / prefer not to answer" at bounding box center [521, 244] width 196 height 30
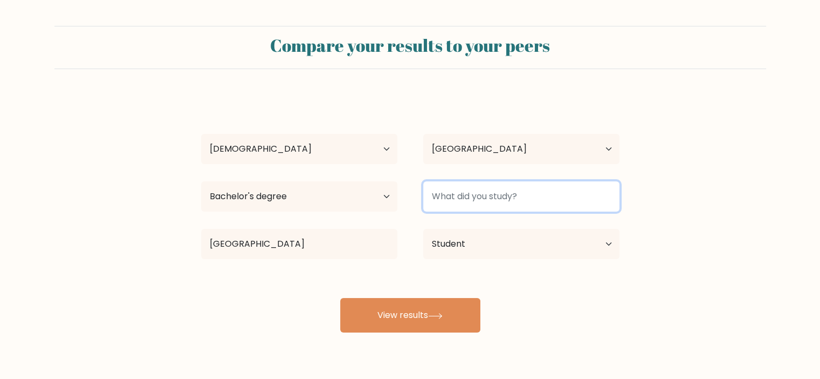
click at [485, 194] on input at bounding box center [521, 196] width 196 height 30
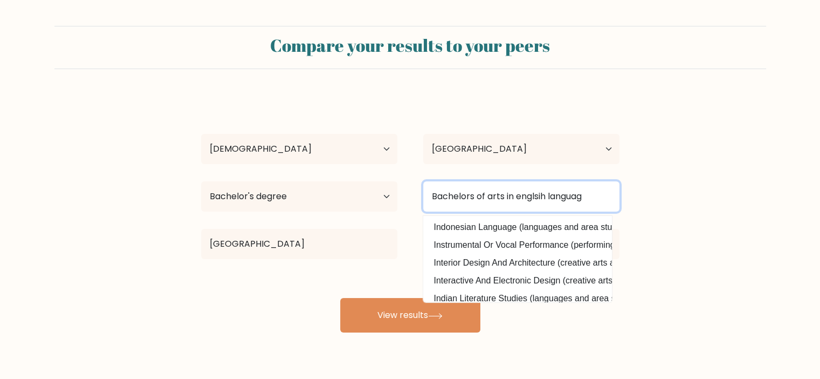
type input "Bachelors of arts in englsih language"
drag, startPoint x: 602, startPoint y: 197, endPoint x: 394, endPoint y: 212, distance: 208.7
click at [394, 212] on div "Highest education level No schooling Primary Lower Secondary Upper Secondary Oc…" at bounding box center [410, 196] width 444 height 39
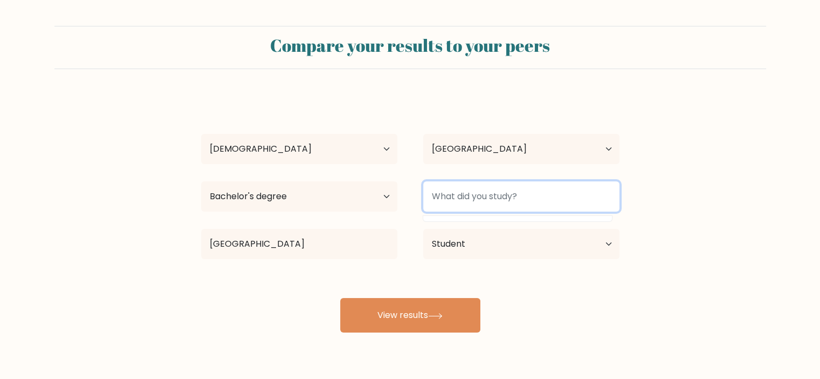
type input "a"
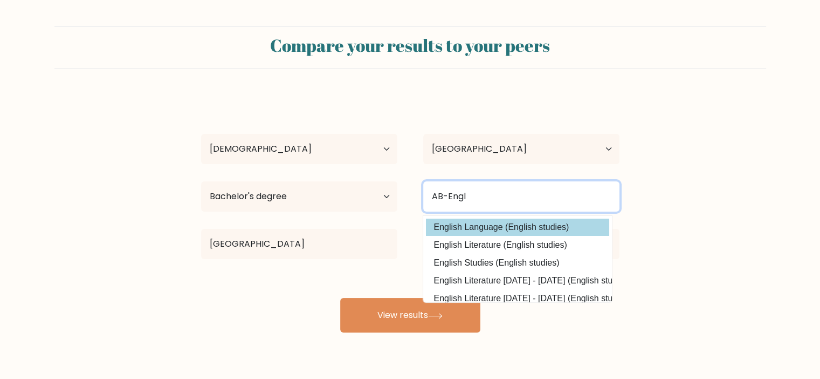
type input "AB-Engl"
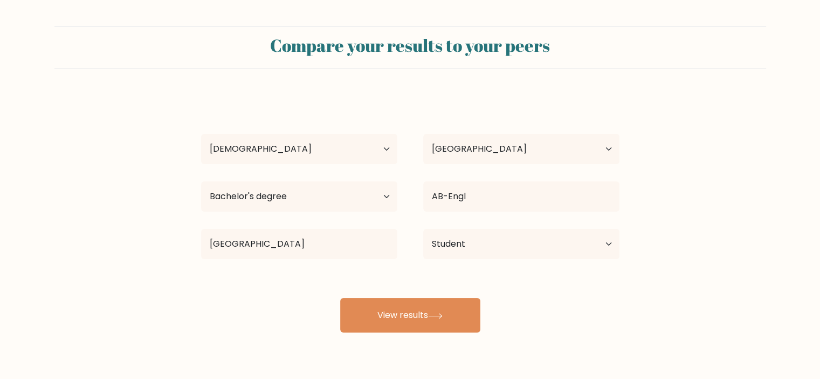
click at [507, 226] on div "Brent Jekyll Magna Age Under 18 years old 18-24 years old 25-34 years old 35-44…" at bounding box center [411, 213] width 432 height 237
click at [497, 249] on select "Current employment status Employed Student Retired Other / prefer not to answer" at bounding box center [521, 244] width 196 height 30
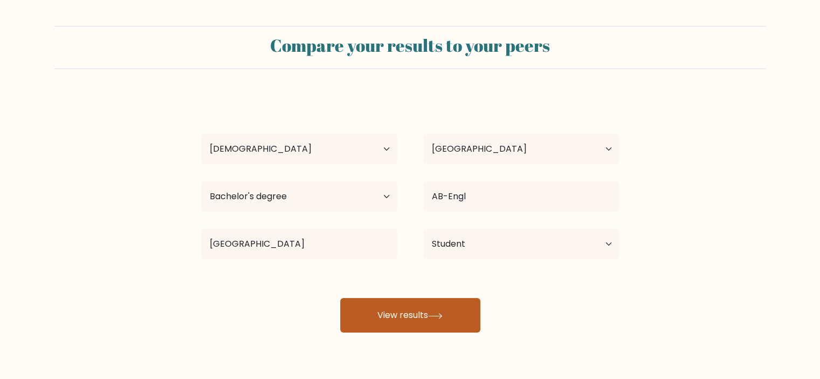
click at [438, 318] on icon at bounding box center [435, 316] width 15 height 6
